Goal: Task Accomplishment & Management: Use online tool/utility

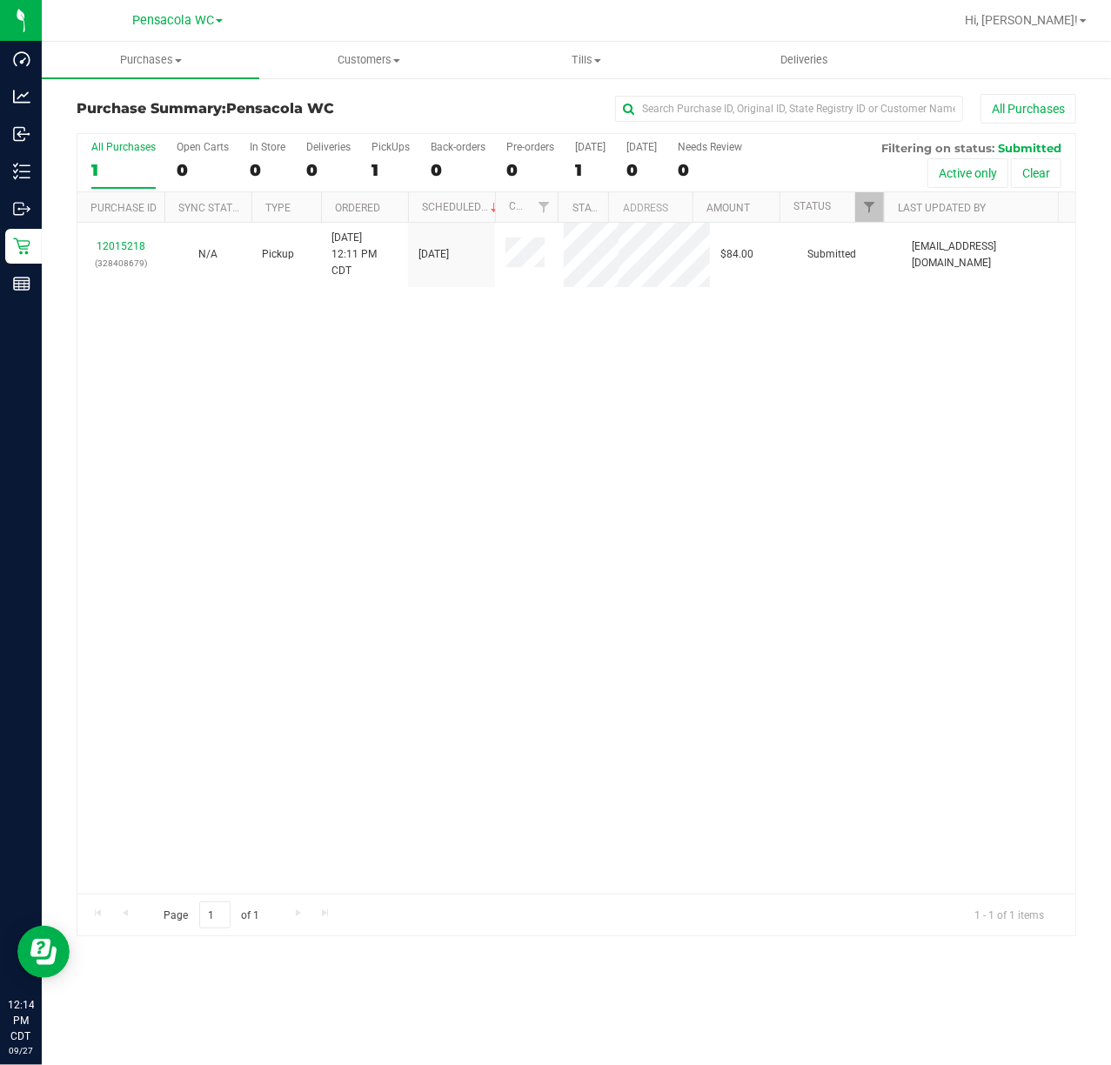
click at [24, 165] on line at bounding box center [25, 165] width 10 height 0
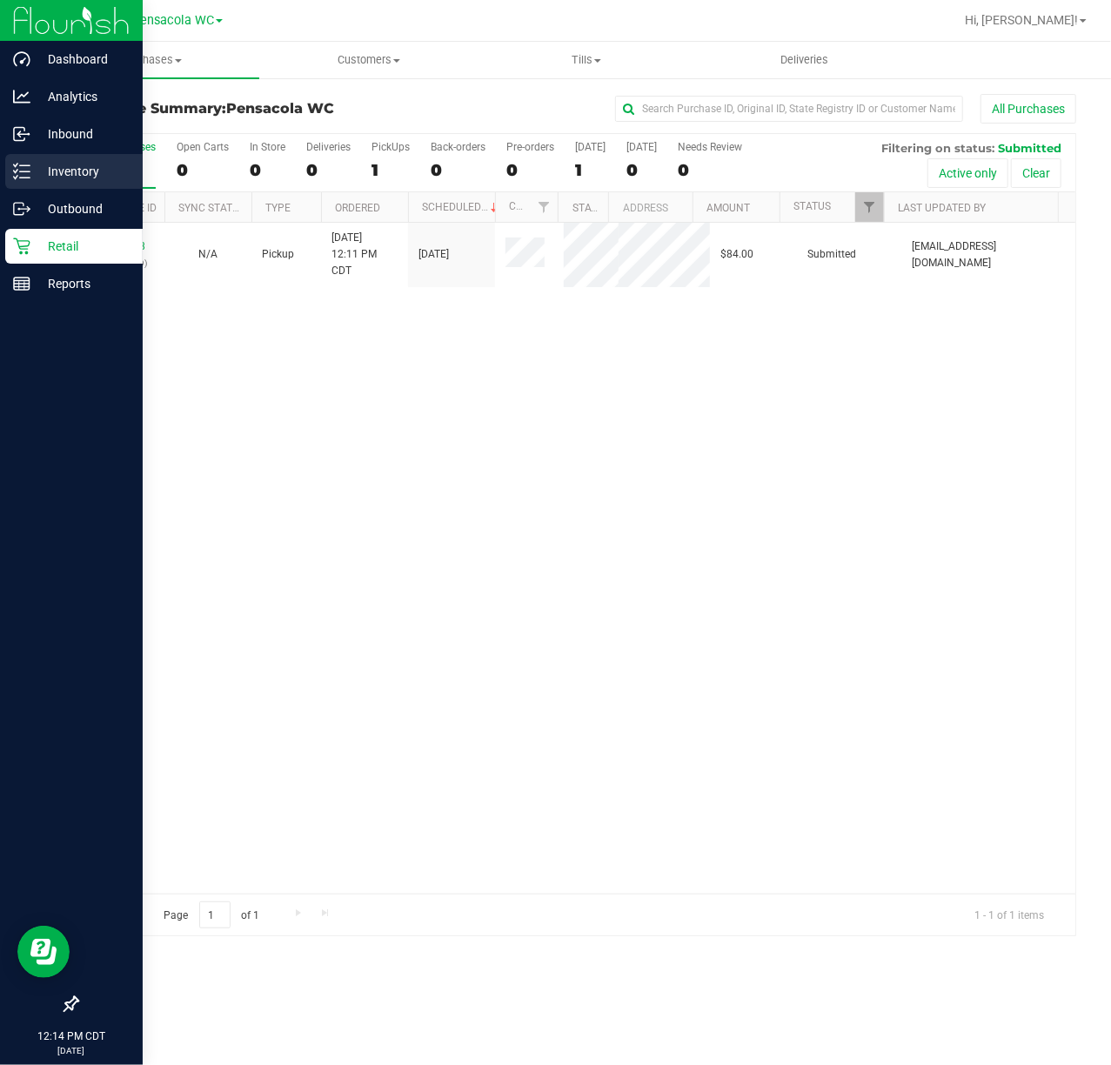
click at [98, 171] on p "Inventory" at bounding box center [82, 171] width 104 height 21
click at [77, 174] on p "Inventory" at bounding box center [82, 171] width 104 height 21
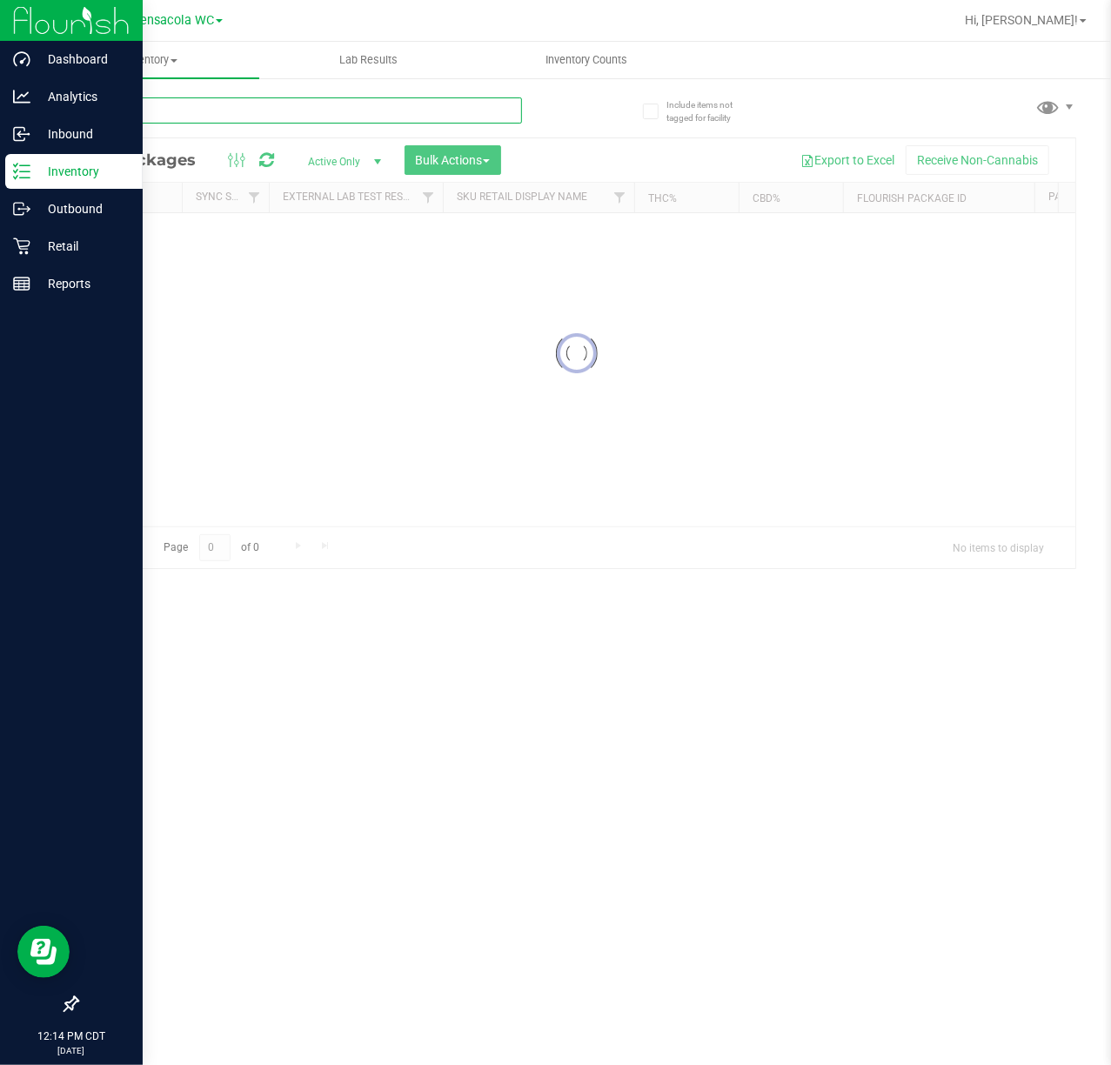
click at [364, 106] on input "text" at bounding box center [299, 110] width 445 height 26
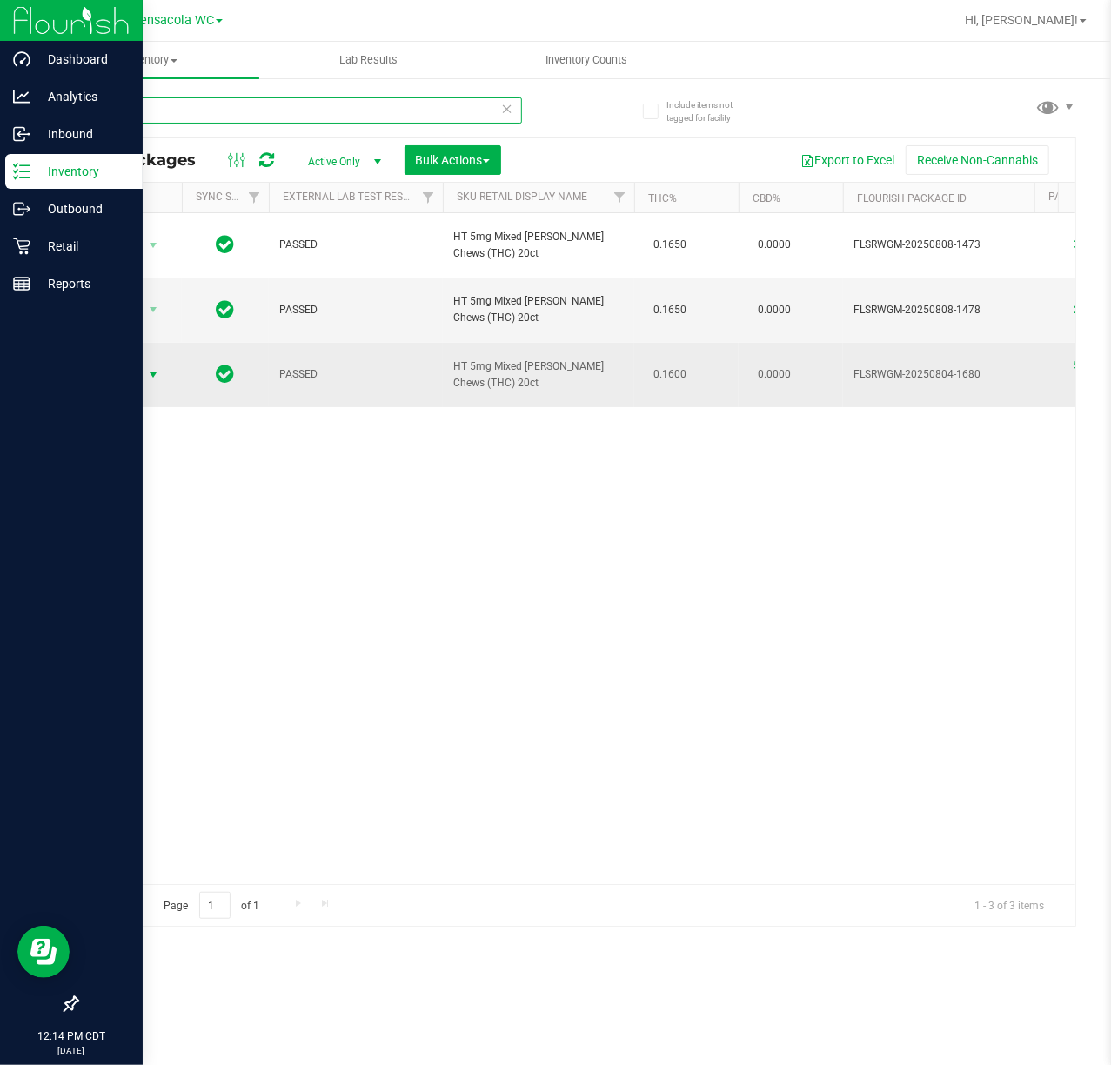
type input "mixed"
click at [153, 368] on span "select" at bounding box center [153, 375] width 14 height 14
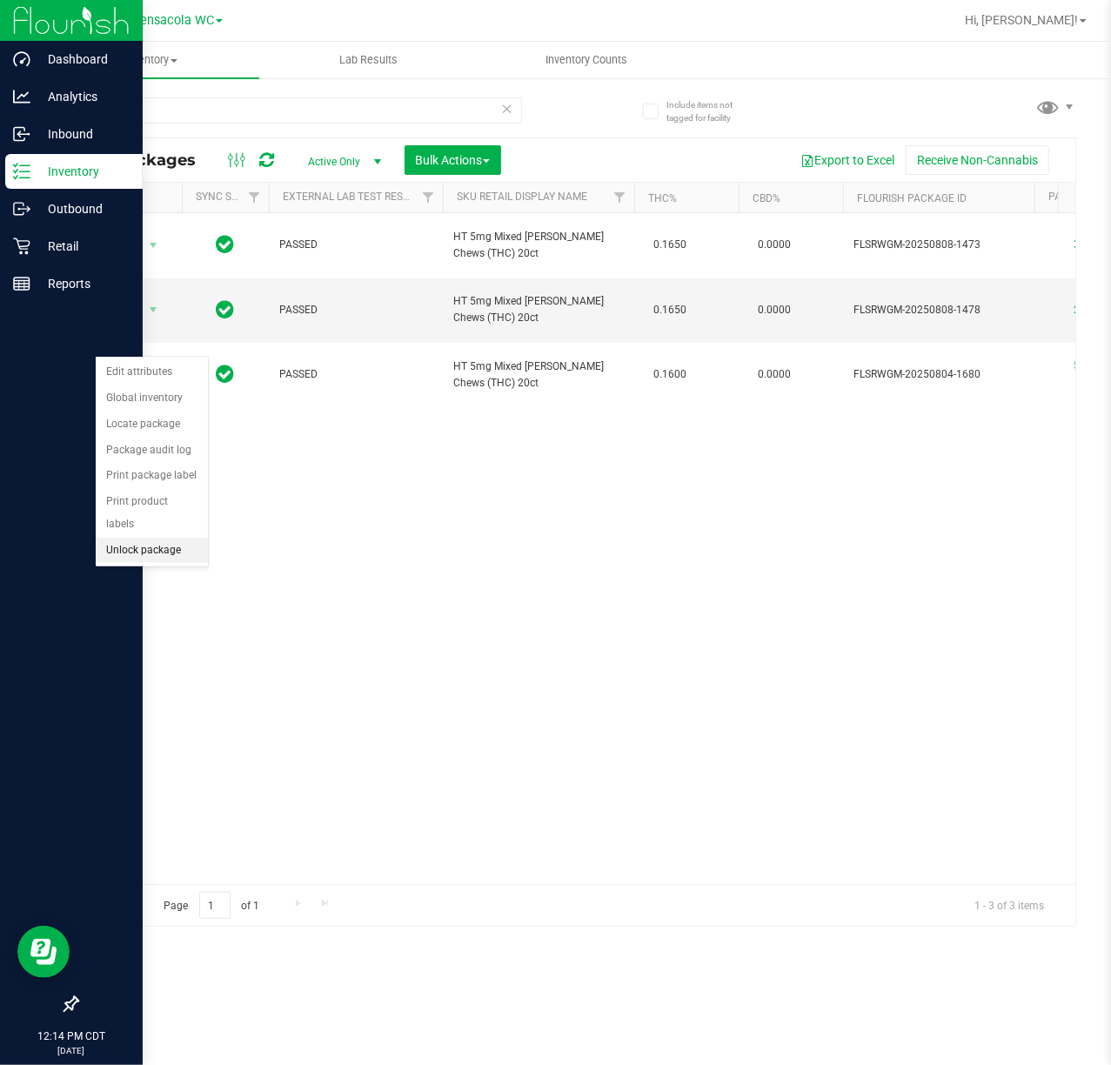
click at [175, 560] on li "Unlock package" at bounding box center [152, 551] width 112 height 26
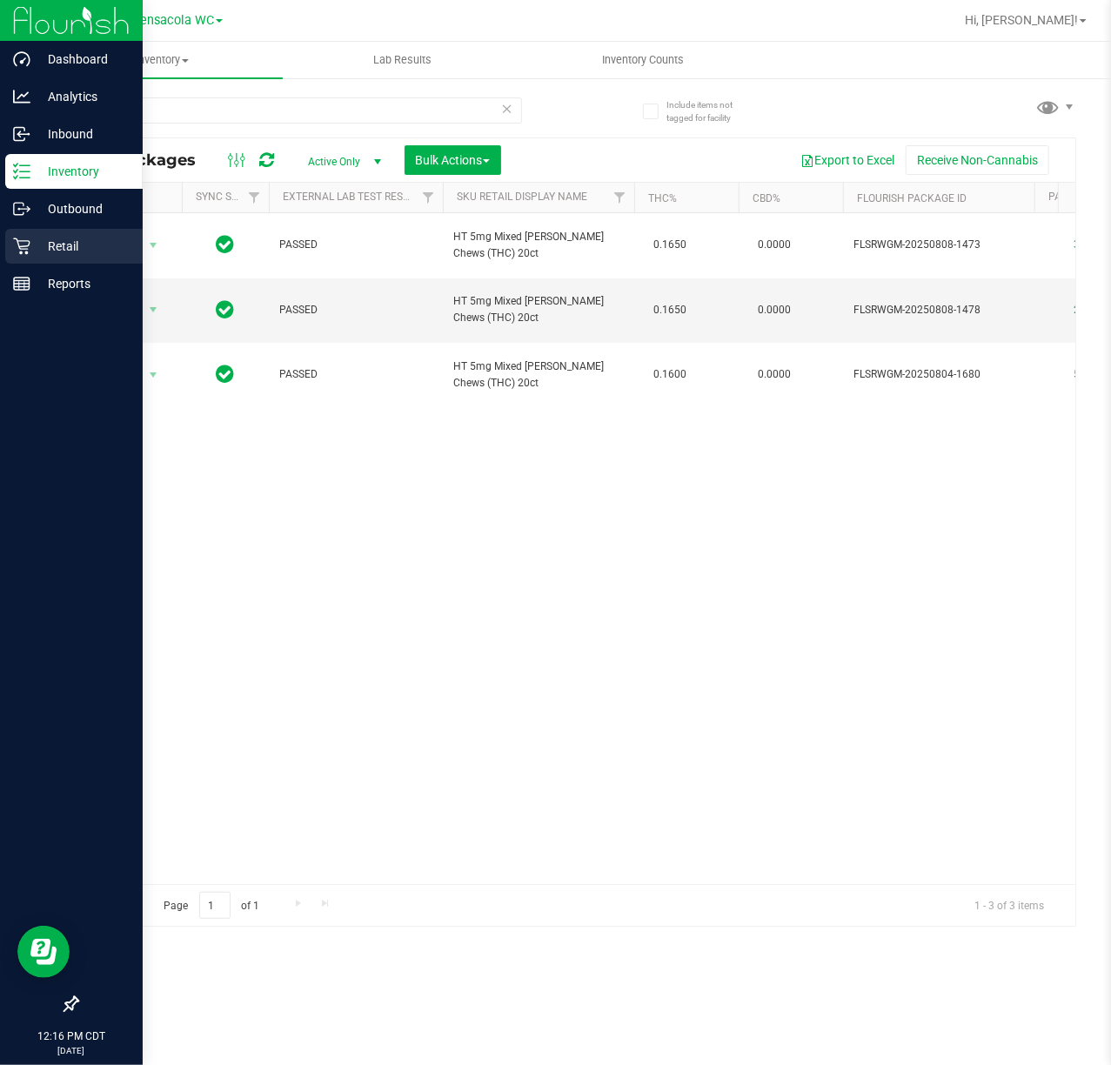
click at [17, 240] on icon at bounding box center [21, 246] width 17 height 17
